Goal: Task Accomplishment & Management: Manage account settings

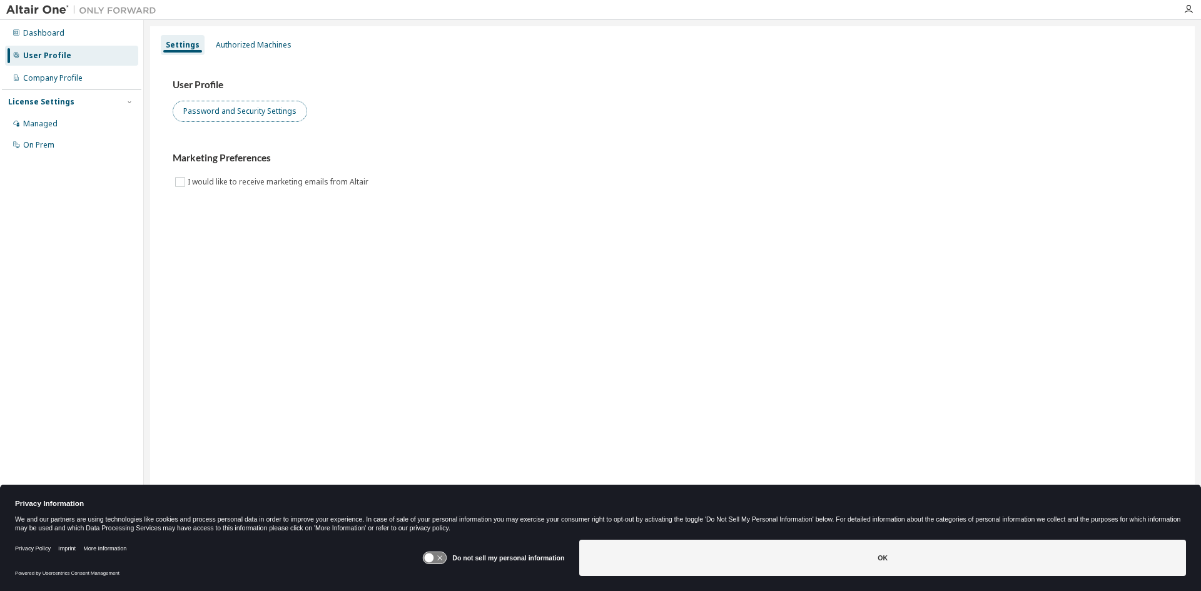
click at [258, 110] on button "Password and Security Settings" at bounding box center [240, 111] width 134 height 21
